Goal: Check status: Check status

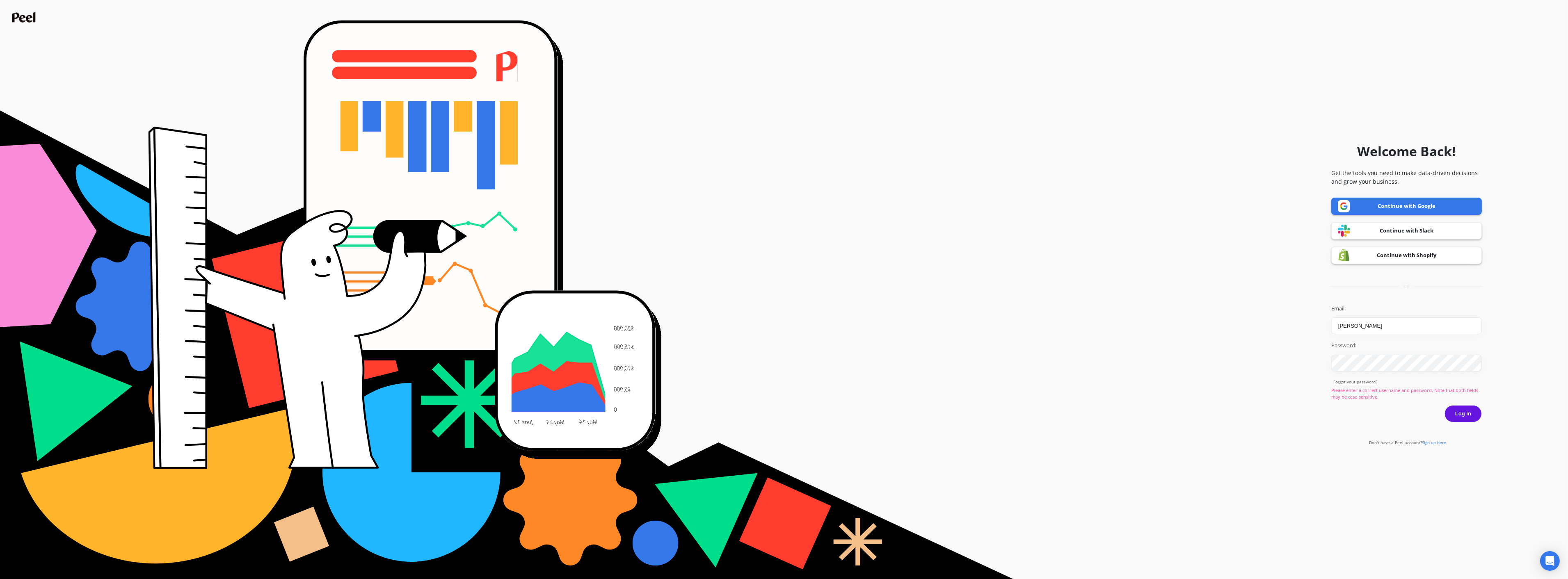
click at [1452, 413] on button "Log in" at bounding box center [1463, 414] width 38 height 17
click at [1448, 241] on div "Continue with Google Continue with Slack Continue with Shopify" at bounding box center [1407, 231] width 150 height 66
click at [1446, 264] on link "Continue with Shopify" at bounding box center [1407, 255] width 150 height 17
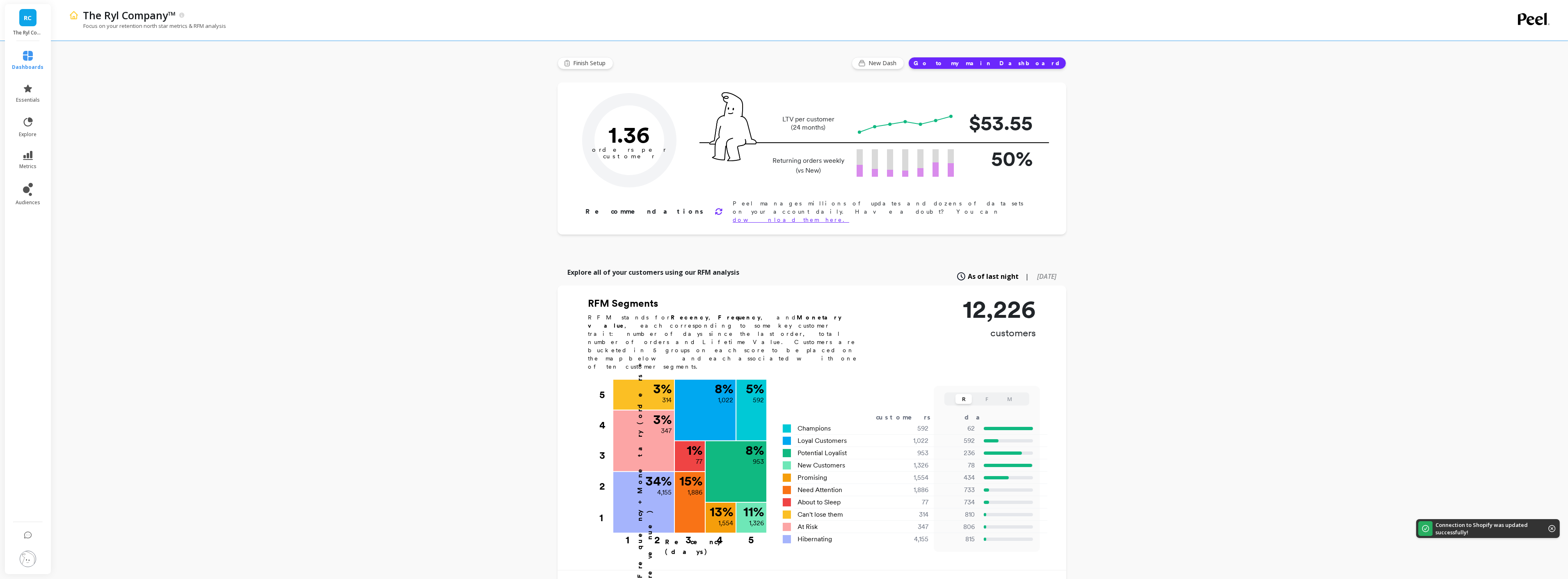
type input "Champions"
type input "592"
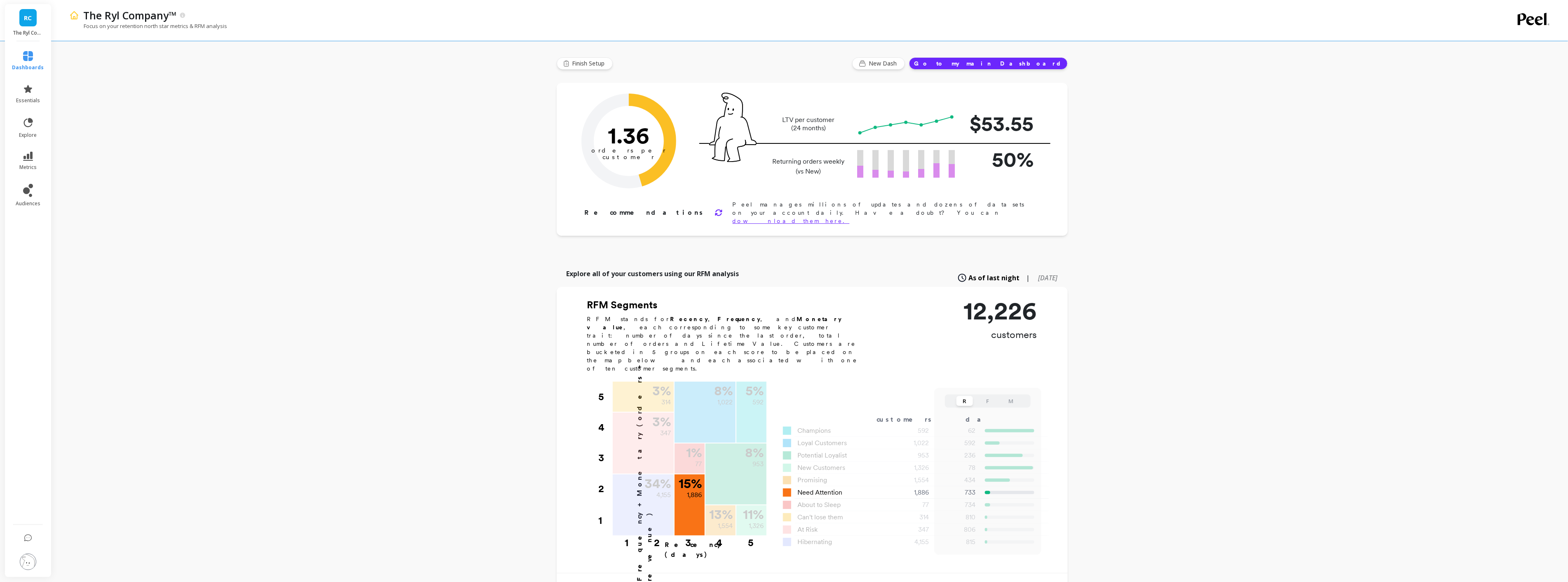
click at [827, 488] on span "Need Attention" at bounding box center [820, 492] width 45 height 10
click at [690, 475] on div "15 % 1,886" at bounding box center [690, 505] width 30 height 61
click at [1023, 488] on div "733" at bounding box center [987, 492] width 95 height 10
drag, startPoint x: 1023, startPoint y: 455, endPoint x: 1019, endPoint y: 453, distance: 4.5
click at [1019, 491] on div at bounding box center [1010, 492] width 49 height 4
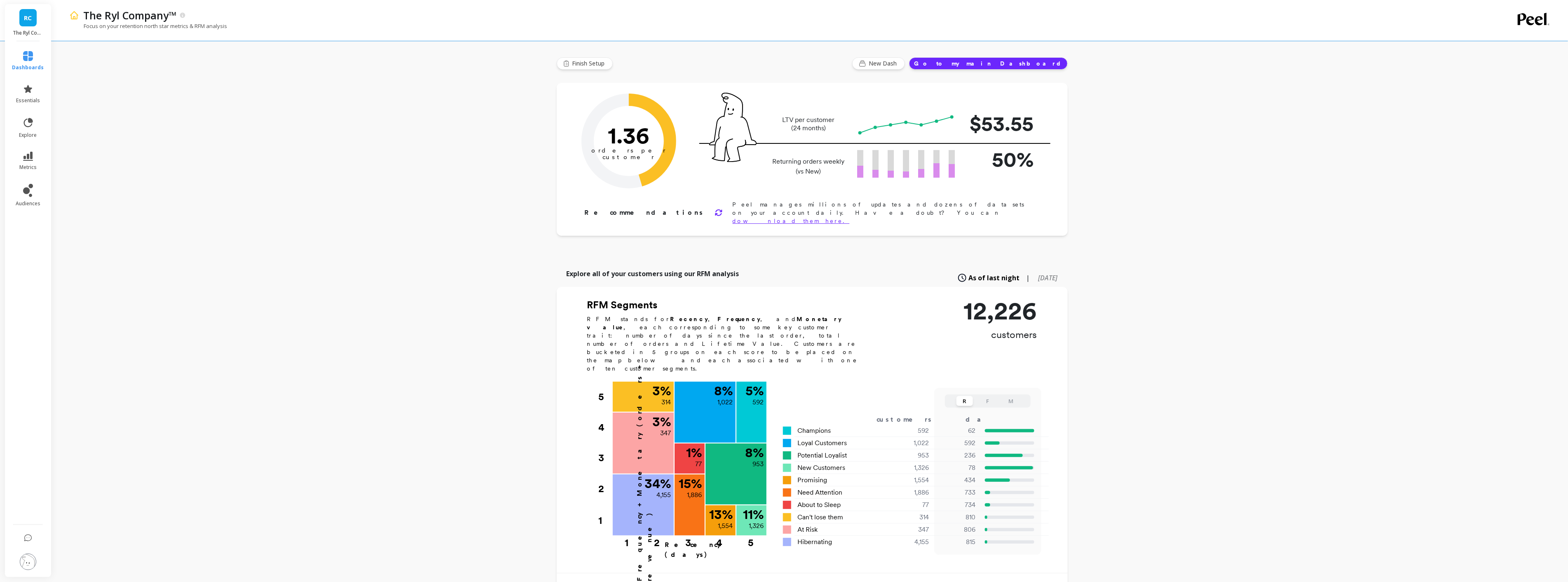
click at [76, 18] on img at bounding box center [74, 15] width 10 height 10
click at [31, 25] on link "RC" at bounding box center [28, 18] width 18 height 18
click at [95, 84] on p "The Ryl Company™ - Amazon" at bounding box center [121, 82] width 75 height 8
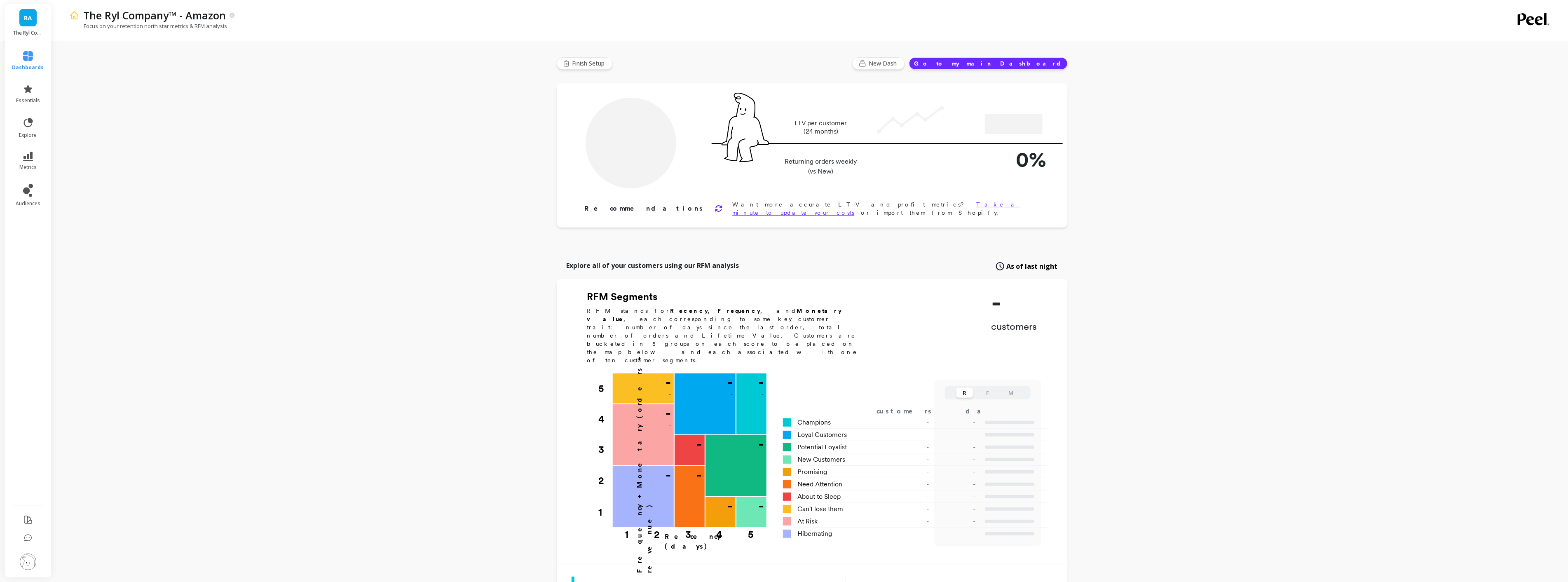
type input "Champions"
type input "2691"
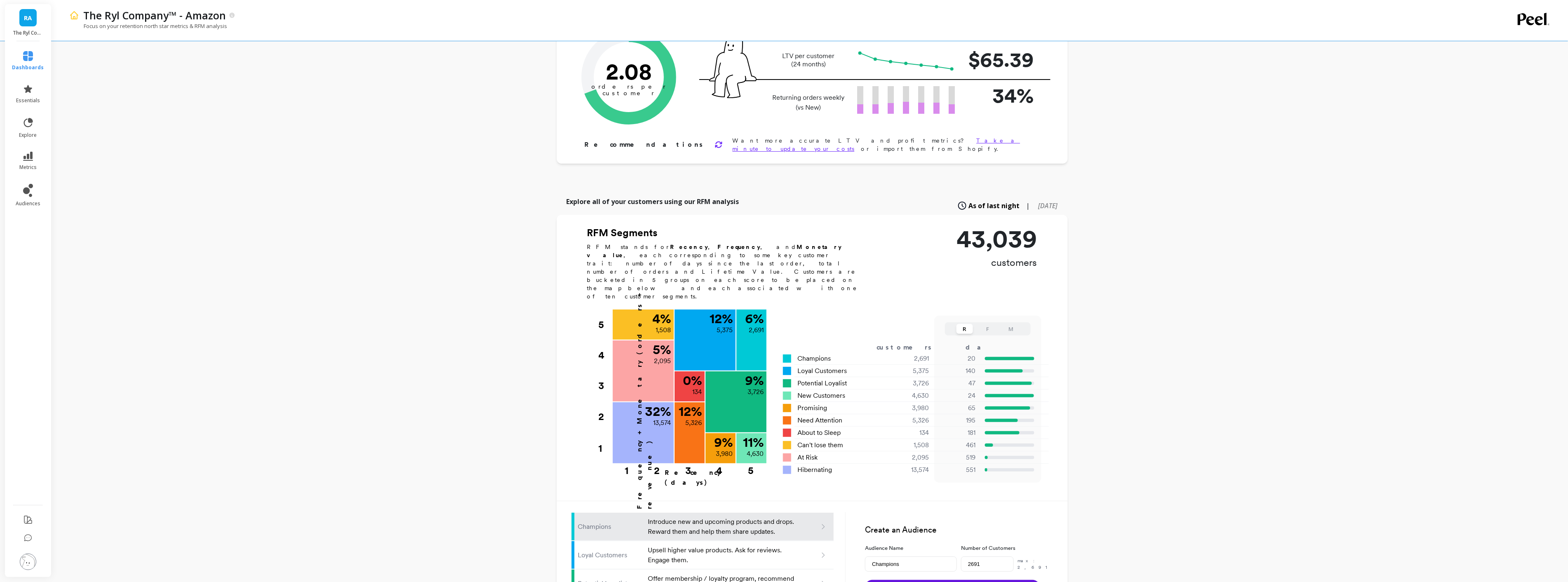
scroll to position [91, 0]
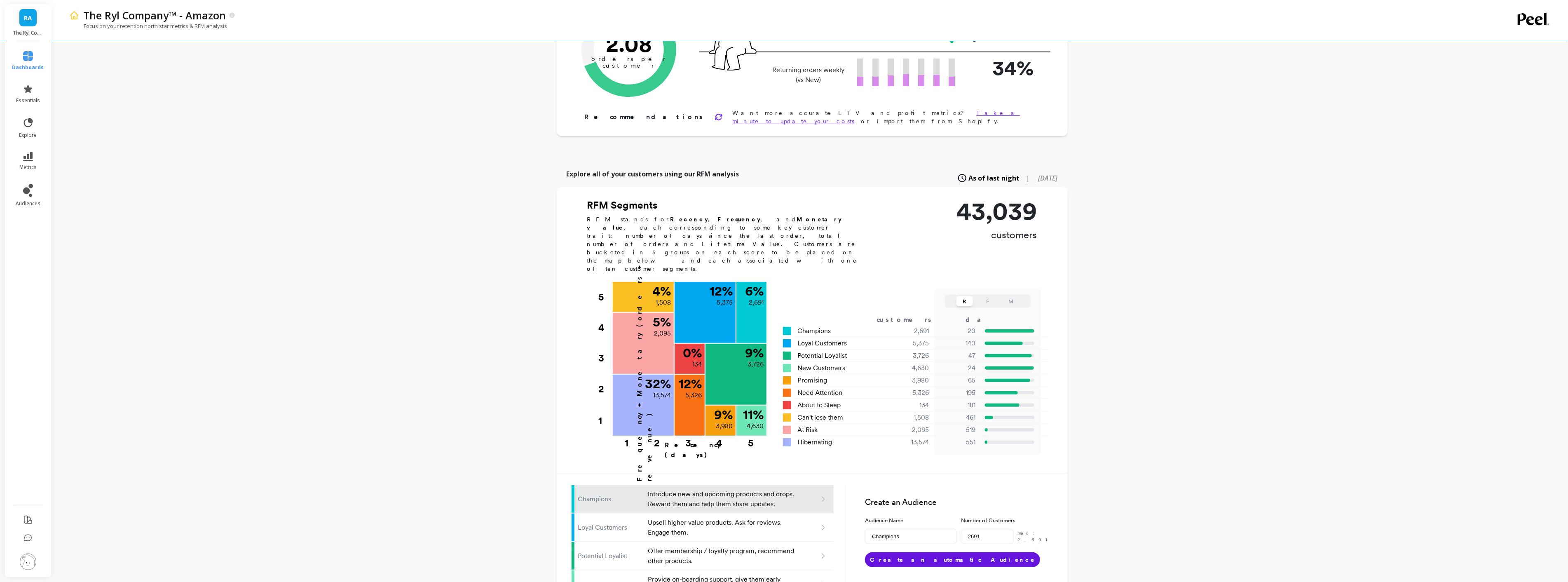
click at [991, 296] on button "F" at bounding box center [988, 301] width 17 height 10
click at [1014, 296] on button "M" at bounding box center [1011, 301] width 17 height 10
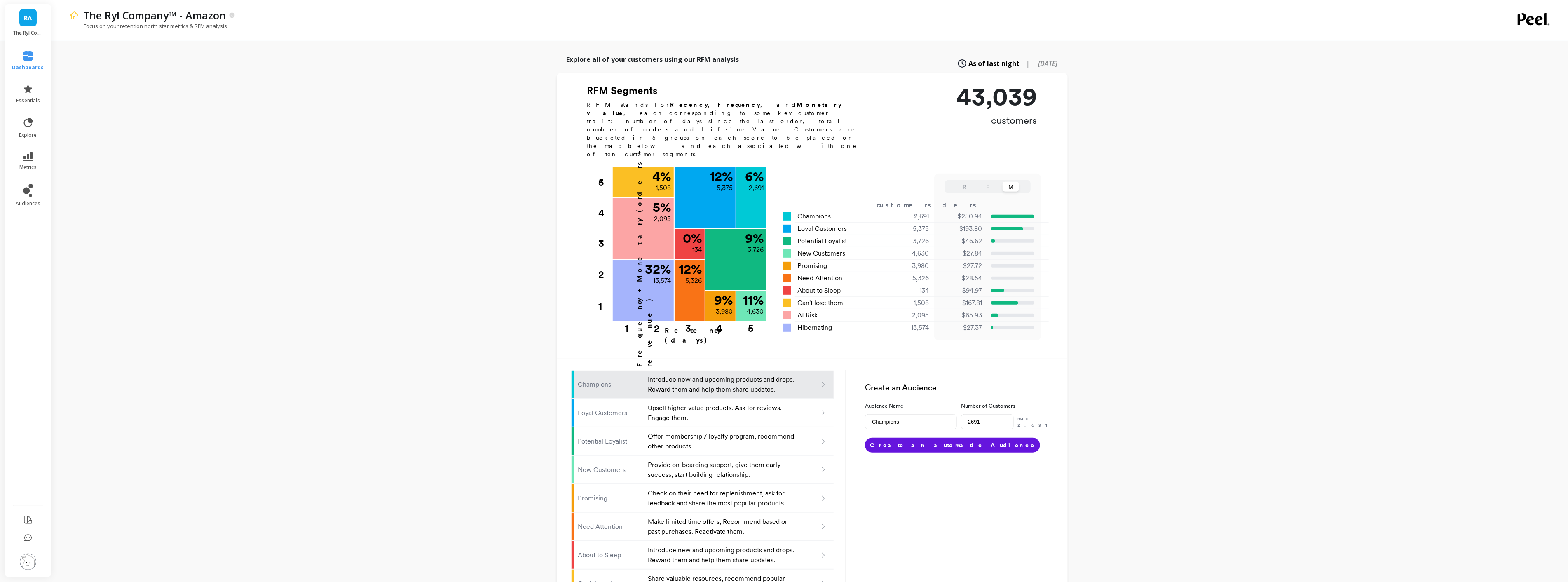
scroll to position [137, 0]
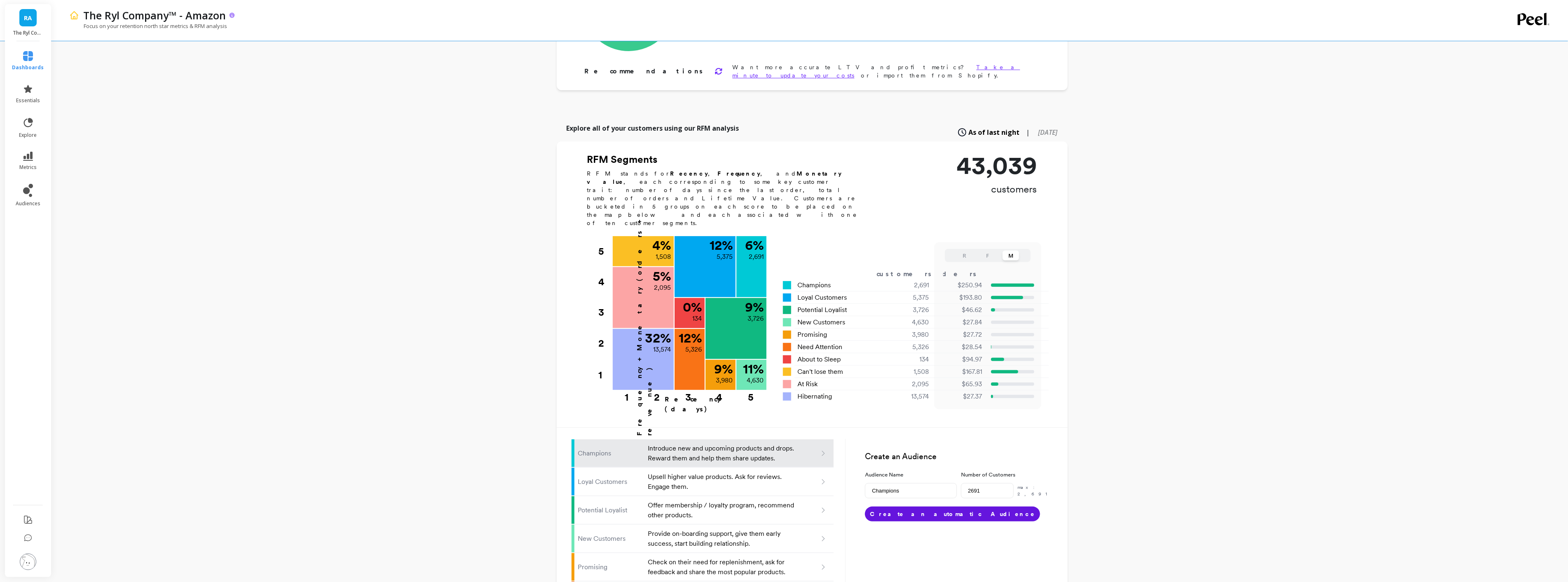
click at [91, 18] on p "The Ryl Company™ - Amazon" at bounding box center [155, 15] width 142 height 14
